Goal: Navigation & Orientation: Find specific page/section

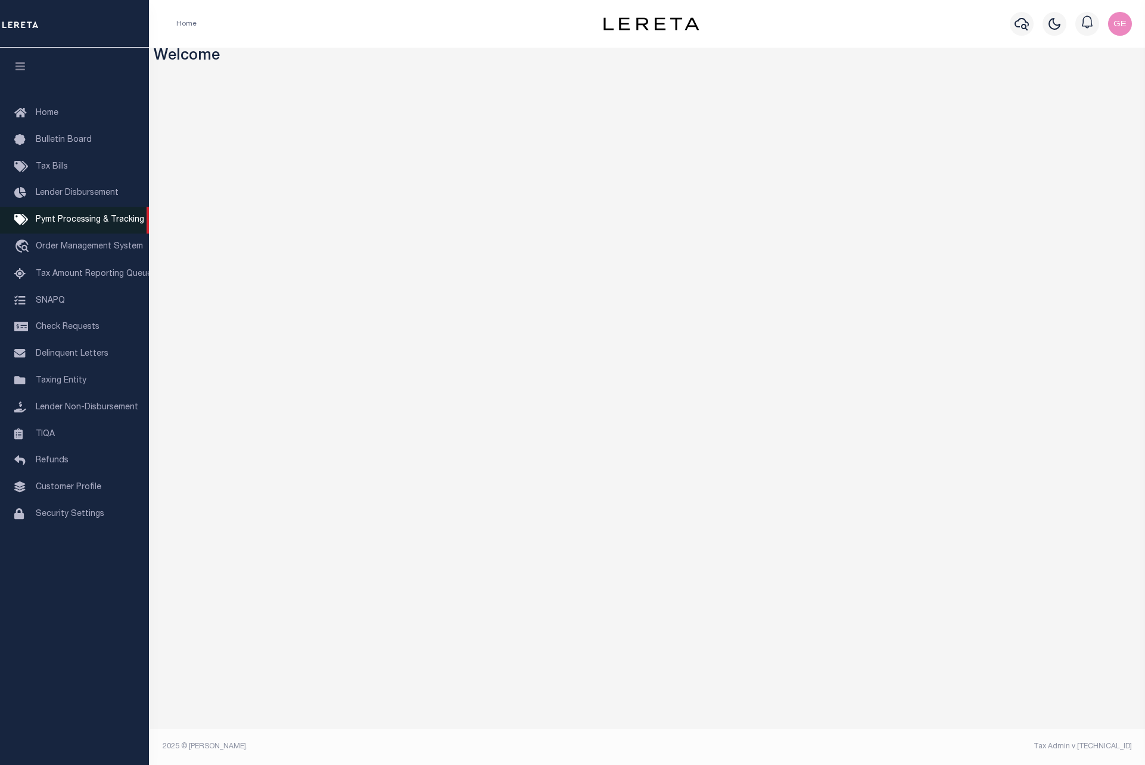
click at [72, 223] on span "Pymt Processing & Tracking" at bounding box center [90, 220] width 108 height 8
